Goal: Contribute content

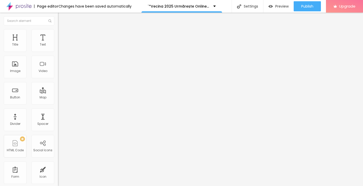
click at [58, 43] on span "Add image" at bounding box center [68, 41] width 21 height 4
click at [58, 79] on span "Original" at bounding box center [64, 77] width 12 height 4
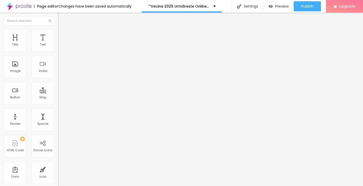
click at [58, 82] on span "Cinema" at bounding box center [64, 80] width 13 height 4
click at [58, 103] on input "https://" at bounding box center [88, 100] width 61 height 5
type input "[URL][DOMAIN_NAME]"
click at [58, 103] on input "[URL][DOMAIN_NAME]" at bounding box center [88, 100] width 61 height 5
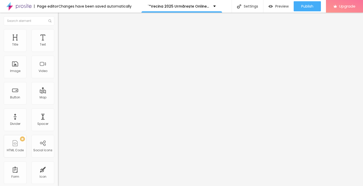
click at [62, 20] on img "button" at bounding box center [64, 18] width 4 height 4
click at [62, 18] on img "button" at bounding box center [64, 18] width 4 height 4
click at [58, 47] on input "Click me" at bounding box center [88, 44] width 61 height 5
paste input "Vezi film acum »▶️ Vecina (2025) film complet online calitate HD în română"
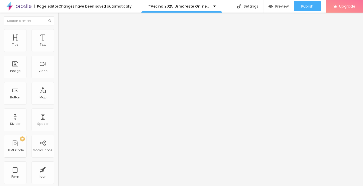
scroll to position [0, 69]
type input "Vezi film acum »▶️ Vecina (2025) film complet online calitate HD în română"
click at [58, 103] on input "https://" at bounding box center [88, 101] width 61 height 5
type input "[URL][DOMAIN_NAME]"
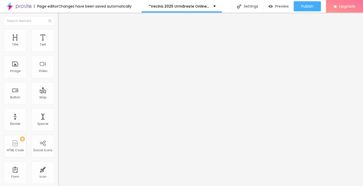
click at [58, 60] on img at bounding box center [60, 59] width 4 height 4
click at [62, 18] on img "button" at bounding box center [64, 18] width 4 height 4
click at [58, 47] on input "Click me" at bounding box center [88, 44] width 61 height 5
paste input "Descarcă filmul complet »▶️ Vecina (2025) Film cu subtitrare în română HD"
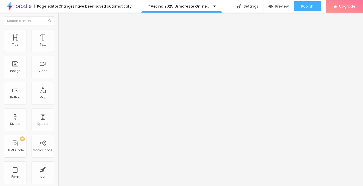
type input "Descarcă filmul complet »▶️ Vecina (2025) Film cu subtitrare în română HD"
click at [58, 104] on input "https://" at bounding box center [88, 101] width 61 height 5
type input "[URL][DOMAIN_NAME]"
click at [58, 61] on div at bounding box center [87, 59] width 58 height 4
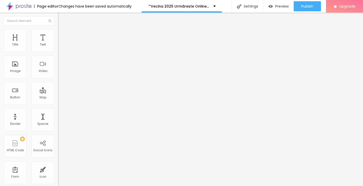
click at [62, 18] on img "button" at bounding box center [64, 18] width 4 height 4
click at [62, 17] on img "button" at bounding box center [64, 18] width 4 height 4
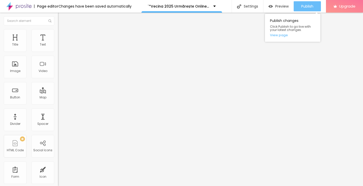
click at [305, 6] on span "Publish" at bounding box center [308, 6] width 12 height 4
click at [278, 36] on link "View page" at bounding box center [292, 35] width 45 height 3
